Goal: Information Seeking & Learning: Learn about a topic

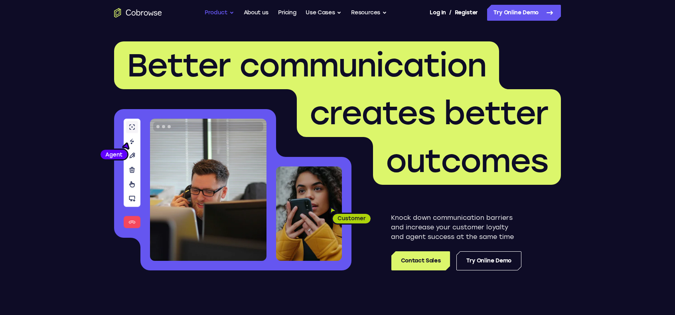
click at [214, 10] on button "Product" at bounding box center [220, 13] width 30 height 16
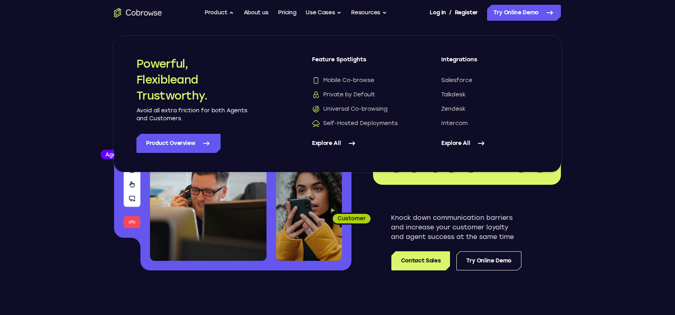
click at [338, 143] on link "Explore All" at bounding box center [360, 143] width 97 height 19
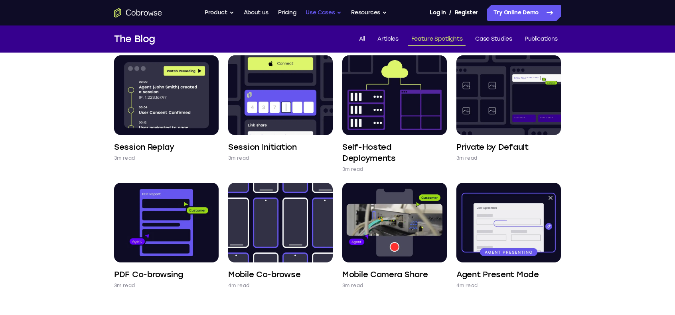
scroll to position [319, 0]
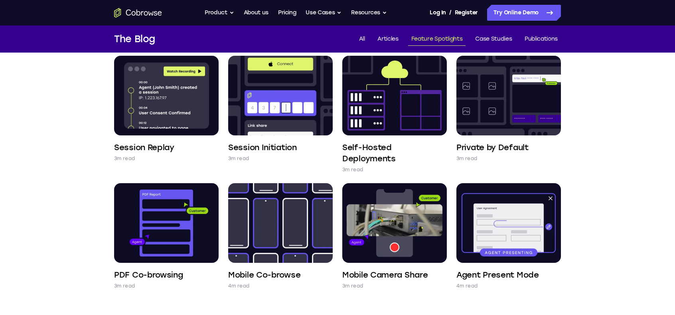
click at [150, 6] on div "Go back Powerful, Flexible and Trustworthy. Avoid all extra friction for both A…" at bounding box center [337, 13] width 510 height 16
click at [149, 10] on icon "Go to the home page" at bounding box center [138, 13] width 48 height 10
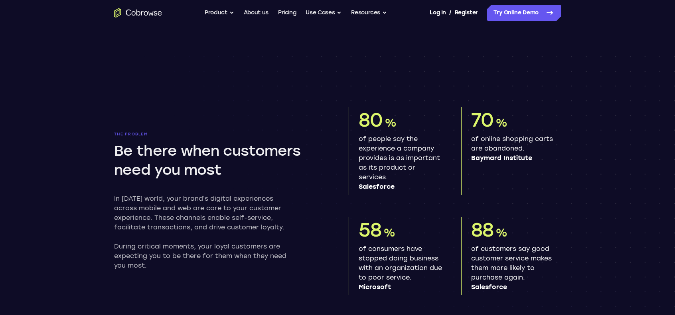
scroll to position [399, 0]
